Goal: Find specific fact: Find specific fact

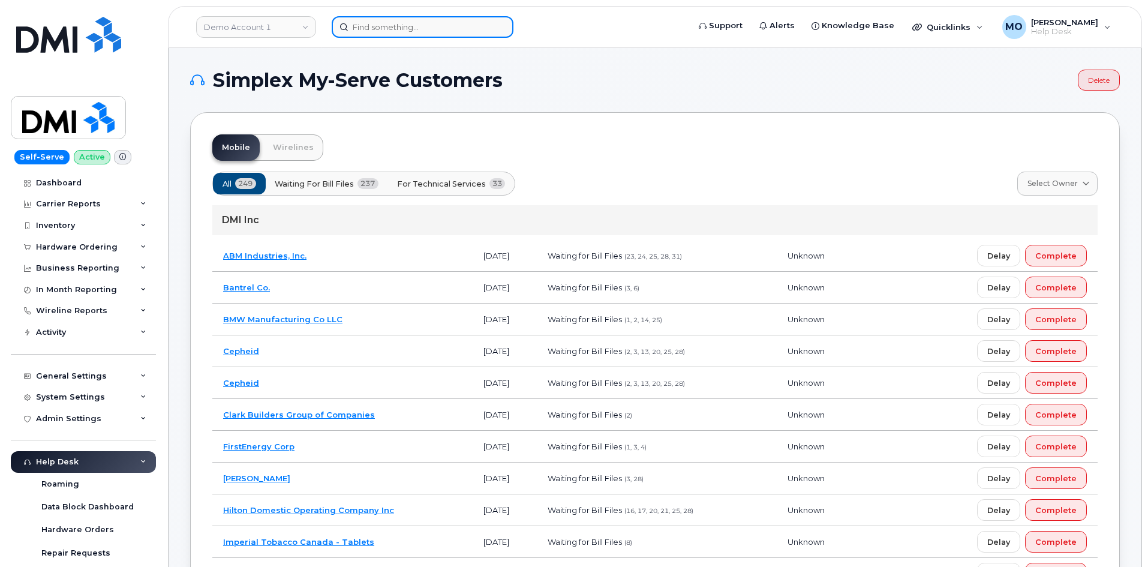
click at [365, 30] on input at bounding box center [423, 27] width 182 height 22
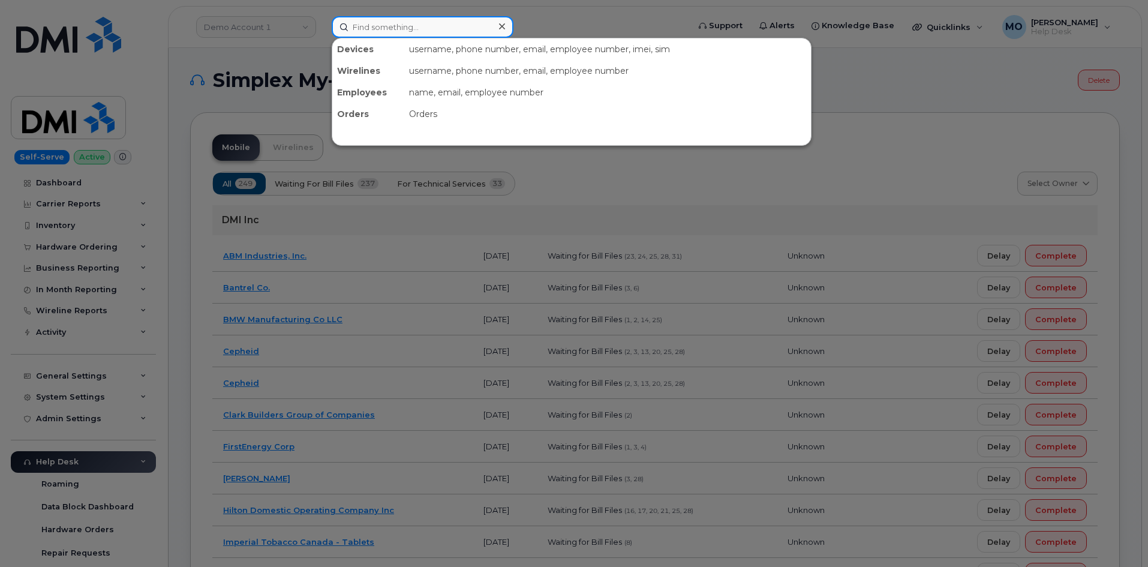
drag, startPoint x: 435, startPoint y: 25, endPoint x: 425, endPoint y: 28, distance: 10.1
click at [429, 28] on input at bounding box center [423, 27] width 182 height 22
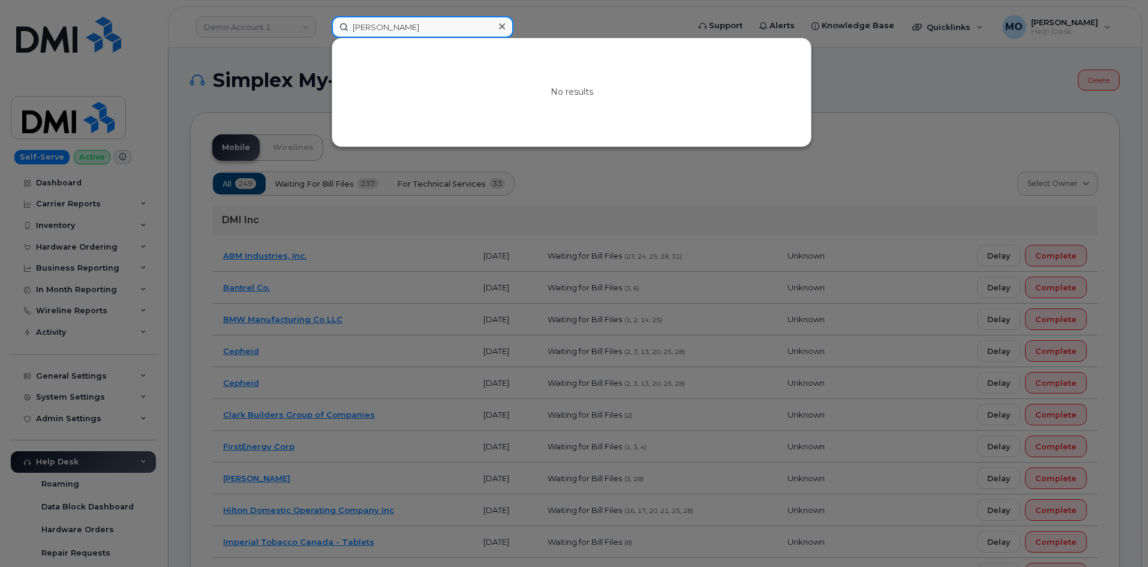
type input "albert kerr"
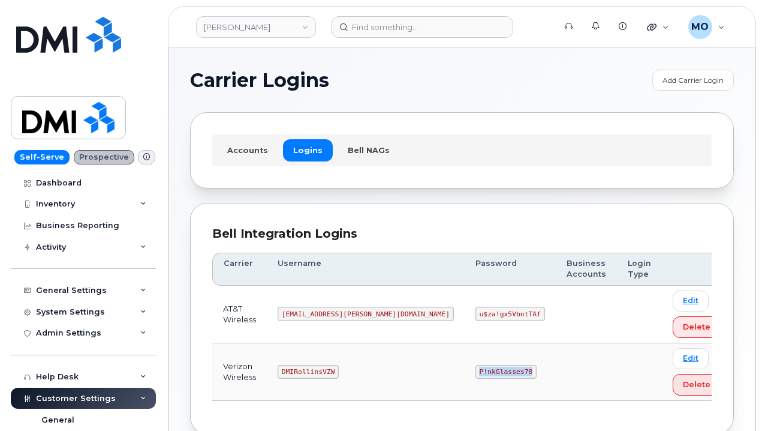
drag, startPoint x: 388, startPoint y: 380, endPoint x: 458, endPoint y: 380, distance: 69.6
click at [458, 380] on tr "Verizon Wireless DMIRollinsVZW P!nkGlasses78 Edit Delete" at bounding box center [471, 372] width 519 height 58
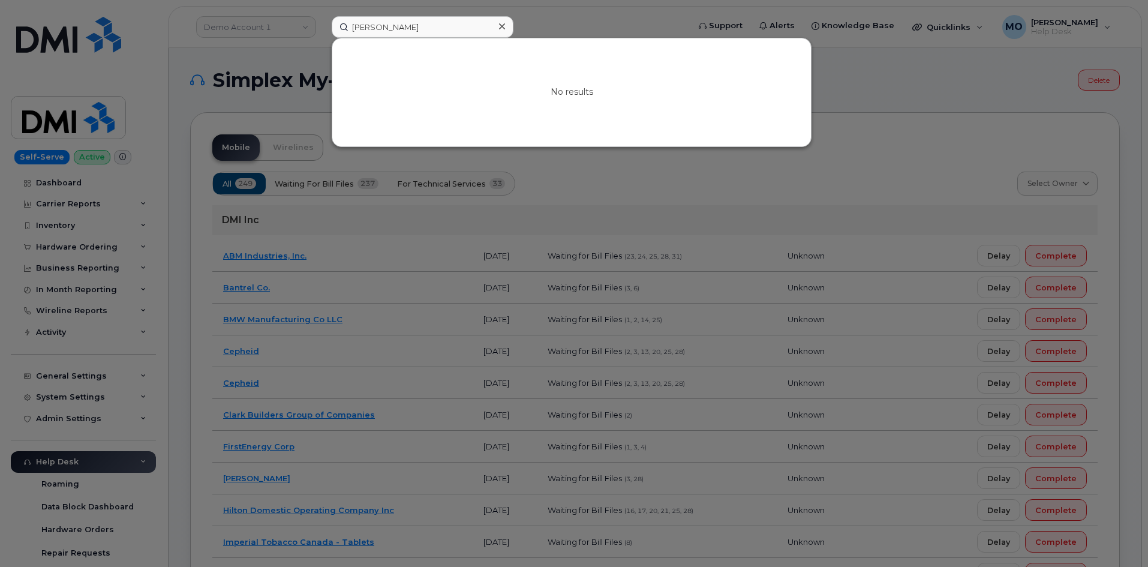
click at [431, 22] on input "albert kerr" at bounding box center [423, 27] width 182 height 22
click at [429, 26] on input "albert kerr" at bounding box center [423, 27] width 182 height 22
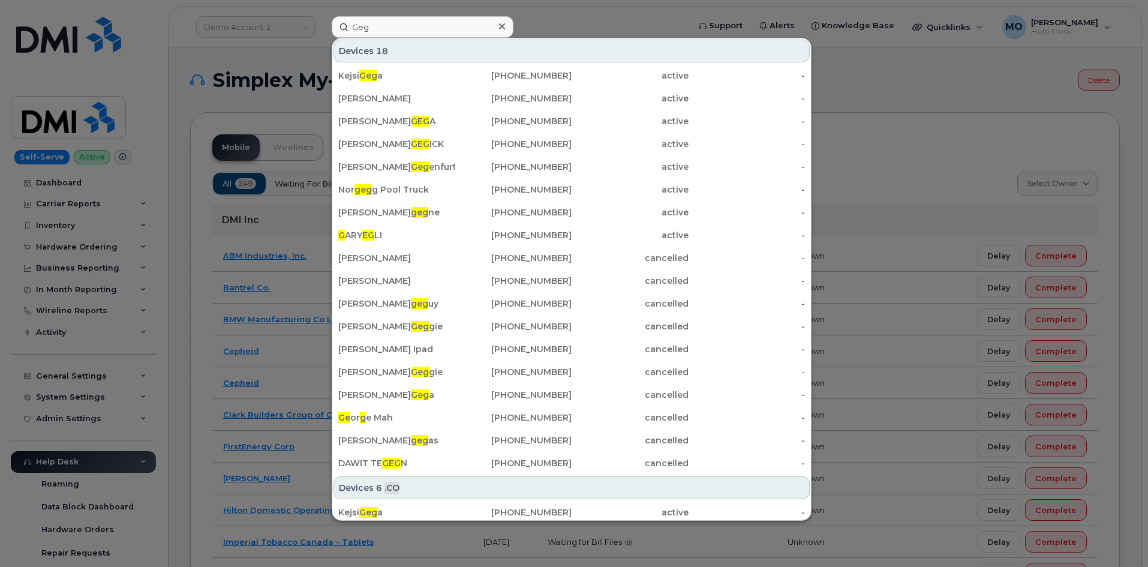
type input "Geg"
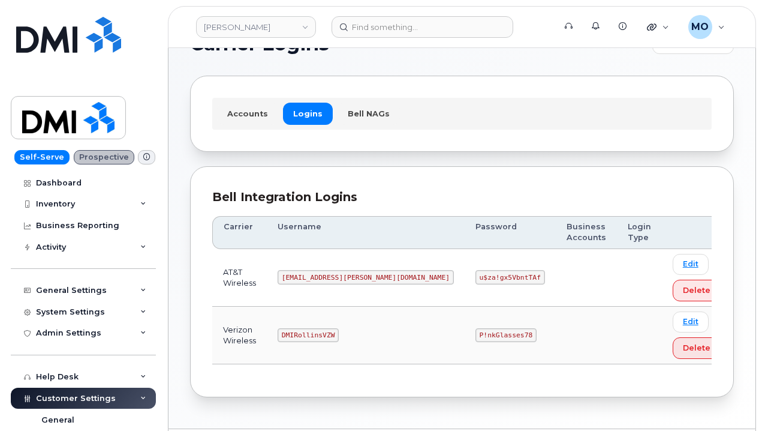
scroll to position [73, 0]
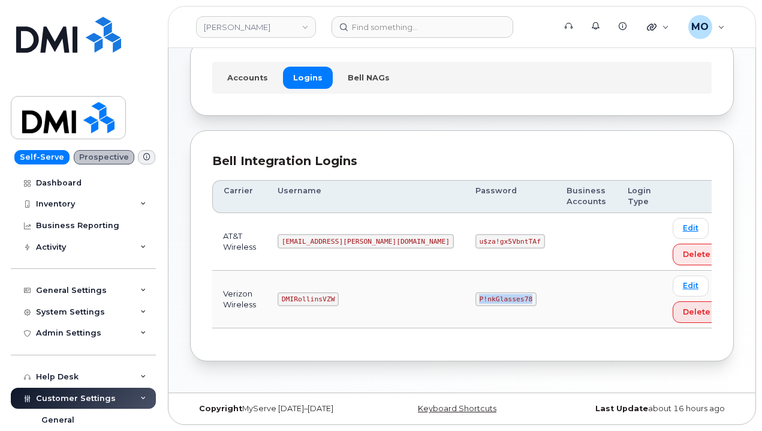
drag, startPoint x: 404, startPoint y: 304, endPoint x: 464, endPoint y: 301, distance: 59.5
click at [465, 301] on td "P!nkGlasses78" at bounding box center [510, 300] width 91 height 58
copy code "P!nkGlasses78"
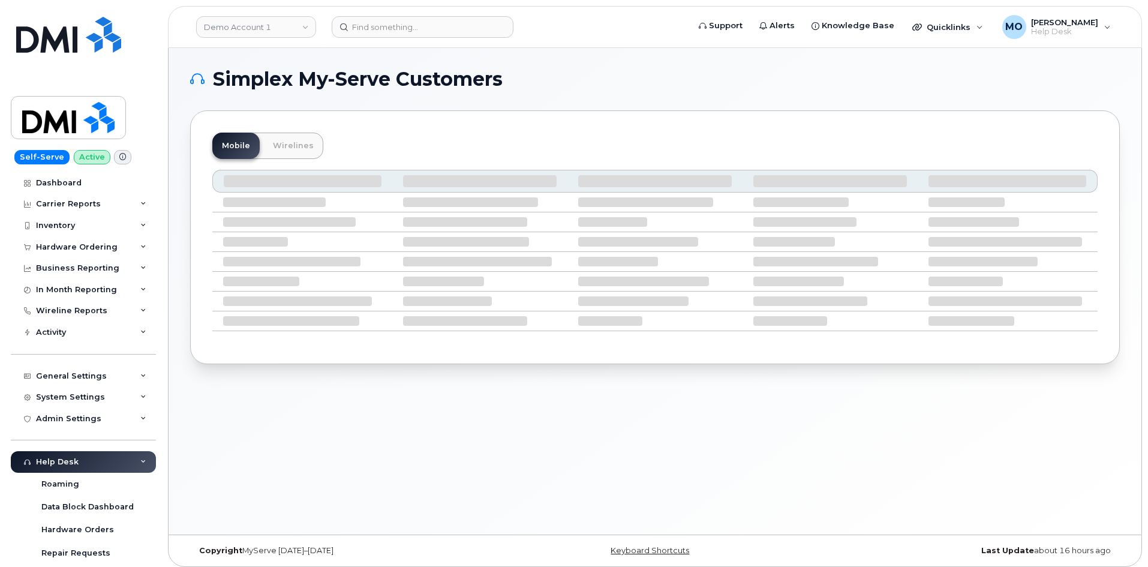
click at [948, 145] on div "Mobile Wirelines" at bounding box center [654, 146] width 885 height 26
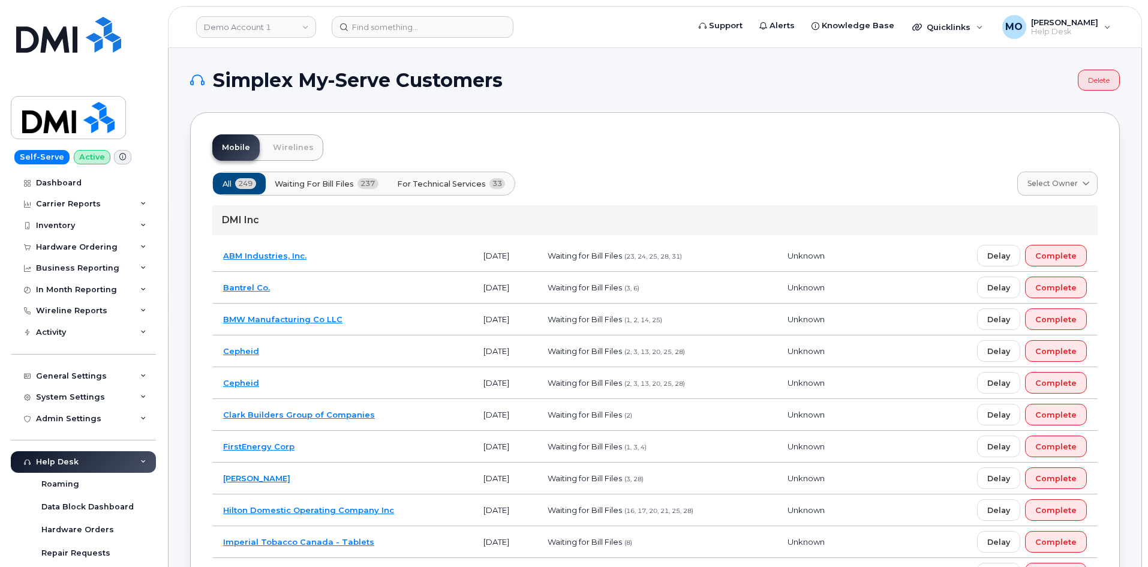
click at [940, 136] on div "Mobile Wirelines" at bounding box center [654, 147] width 885 height 26
click at [430, 32] on input at bounding box center [423, 27] width 182 height 22
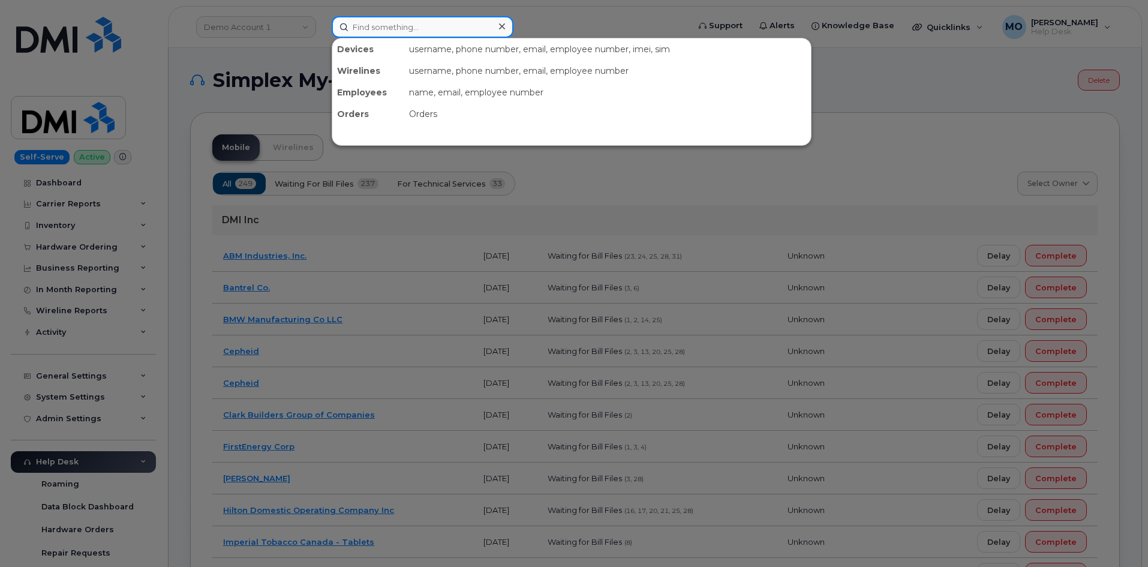
paste input "4u4eL8Ekzr?DTHU"
type input "4u4eL8Ekzr?DTHU"
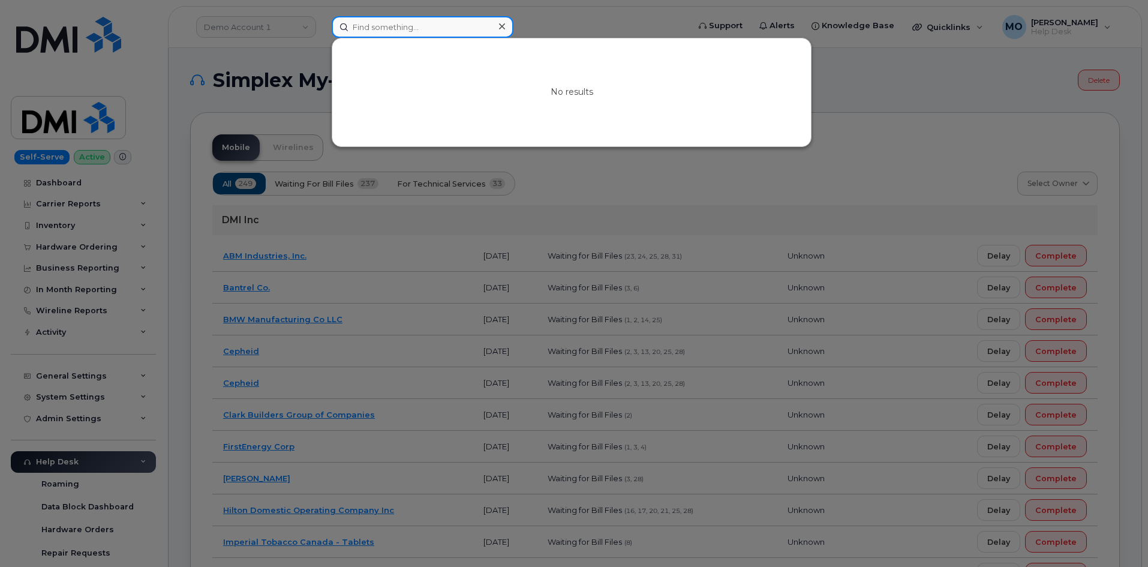
click at [408, 31] on input at bounding box center [423, 27] width 182 height 22
paste input "913 905 9607"
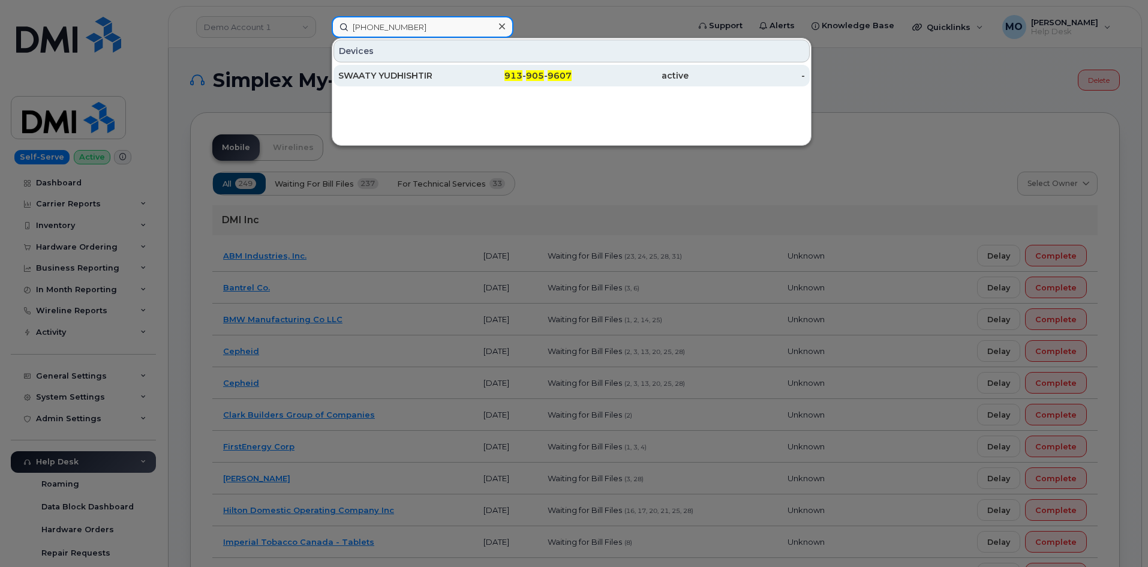
type input "913 905 9607"
click at [487, 83] on div "913 - 905 - 9607" at bounding box center [513, 76] width 117 height 22
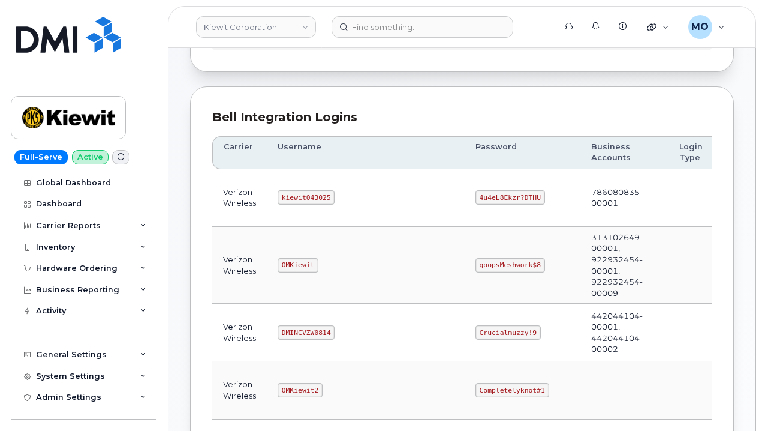
scroll to position [120, 0]
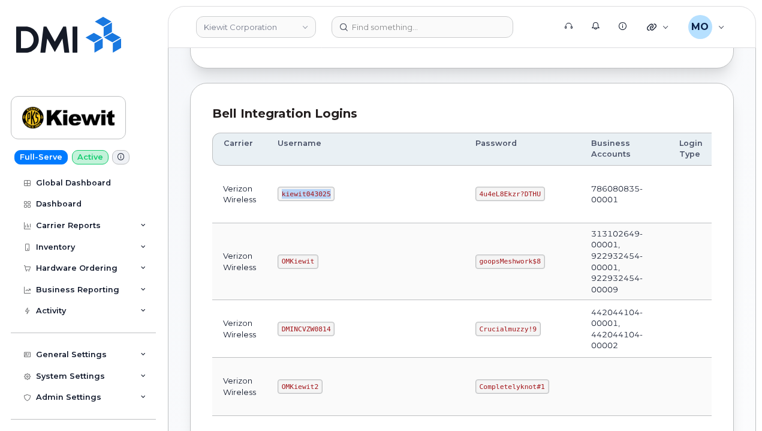
drag, startPoint x: 333, startPoint y: 198, endPoint x: 277, endPoint y: 198, distance: 56.4
click at [277, 198] on td "kiewit043025" at bounding box center [366, 195] width 198 height 58
copy code "kiewit043025"
drag, startPoint x: 492, startPoint y: 194, endPoint x: 419, endPoint y: 195, distance: 73.2
click at [465, 195] on td "4u4eL8Ekzr?DTHU" at bounding box center [523, 195] width 116 height 58
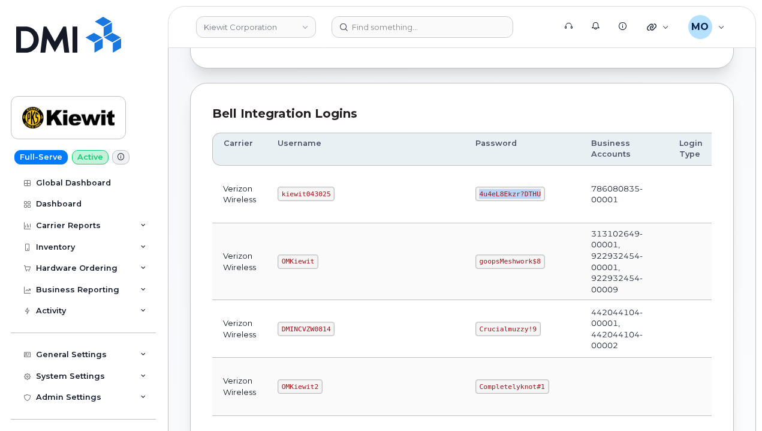
copy code "4u4eL8Ekzr?DTHU"
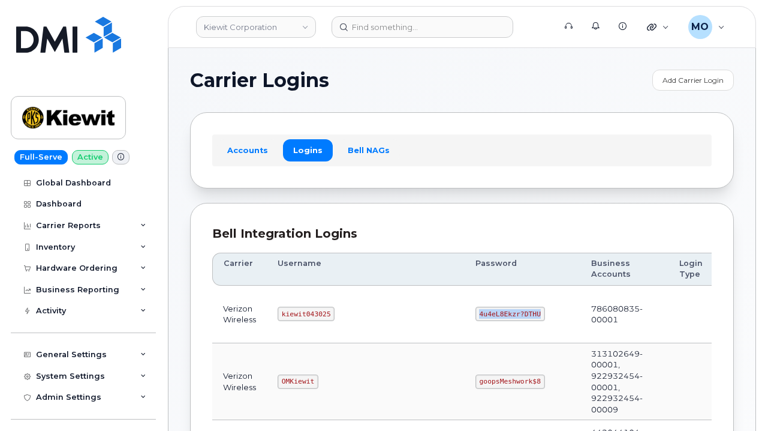
drag, startPoint x: 416, startPoint y: 311, endPoint x: 502, endPoint y: 318, distance: 86.1
click at [502, 318] on td "4u4eL8Ekzr?DTHU" at bounding box center [523, 314] width 116 height 58
copy code "4u4eL8Ekzr?DTHU"
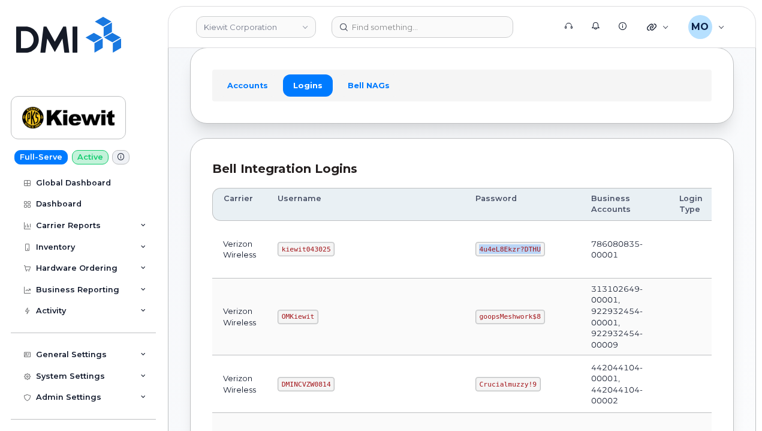
scroll to position [60, 0]
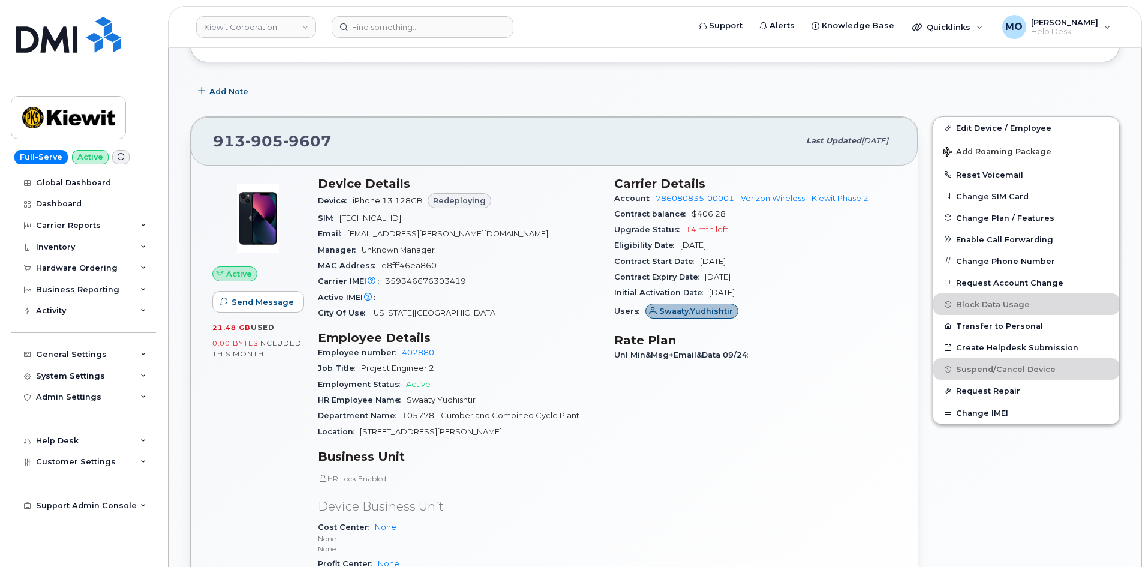
scroll to position [480, 0]
